Goal: Information Seeking & Learning: Learn about a topic

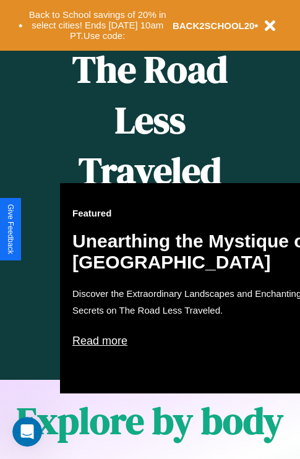
click at [150, 230] on div "Featured Unearthing the Mystique of [GEOGRAPHIC_DATA] Discover the Extraordinar…" at bounding box center [196, 288] width 272 height 210
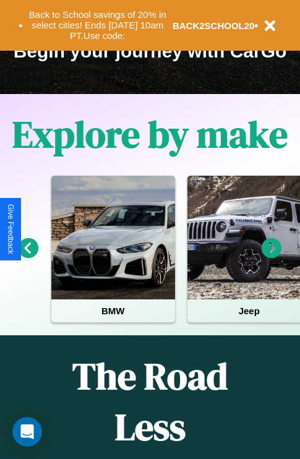
scroll to position [191, 0]
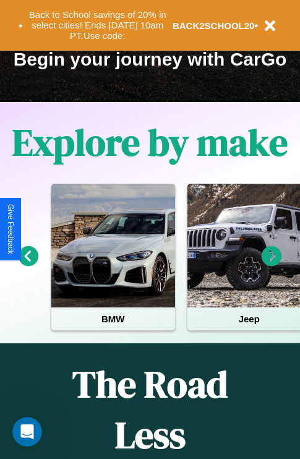
click at [272, 265] on icon at bounding box center [272, 256] width 20 height 20
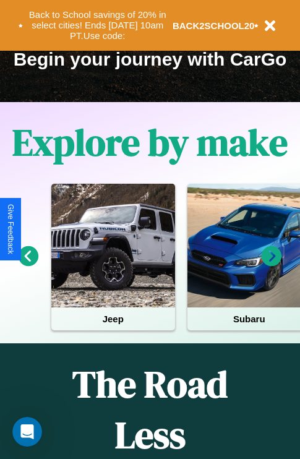
click at [272, 265] on icon at bounding box center [272, 256] width 20 height 20
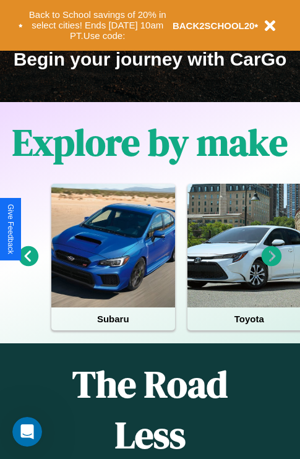
click at [28, 265] on icon at bounding box center [29, 256] width 20 height 20
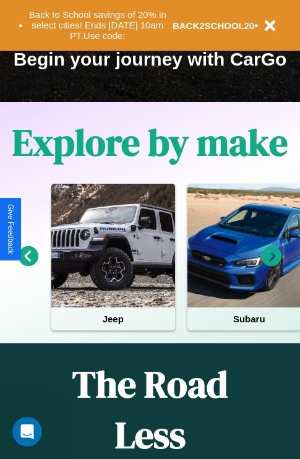
click at [272, 265] on icon at bounding box center [272, 256] width 20 height 20
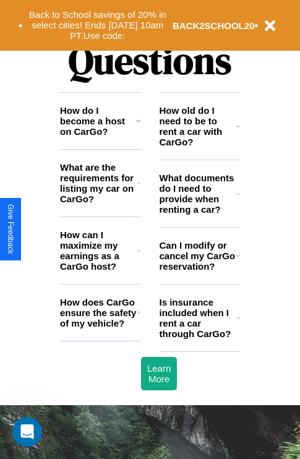
scroll to position [1499, 0]
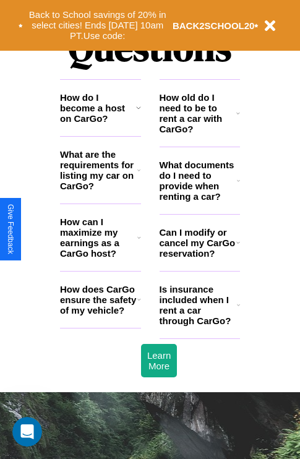
click at [139, 243] on icon at bounding box center [139, 238] width 4 height 10
